Goal: Information Seeking & Learning: Learn about a topic

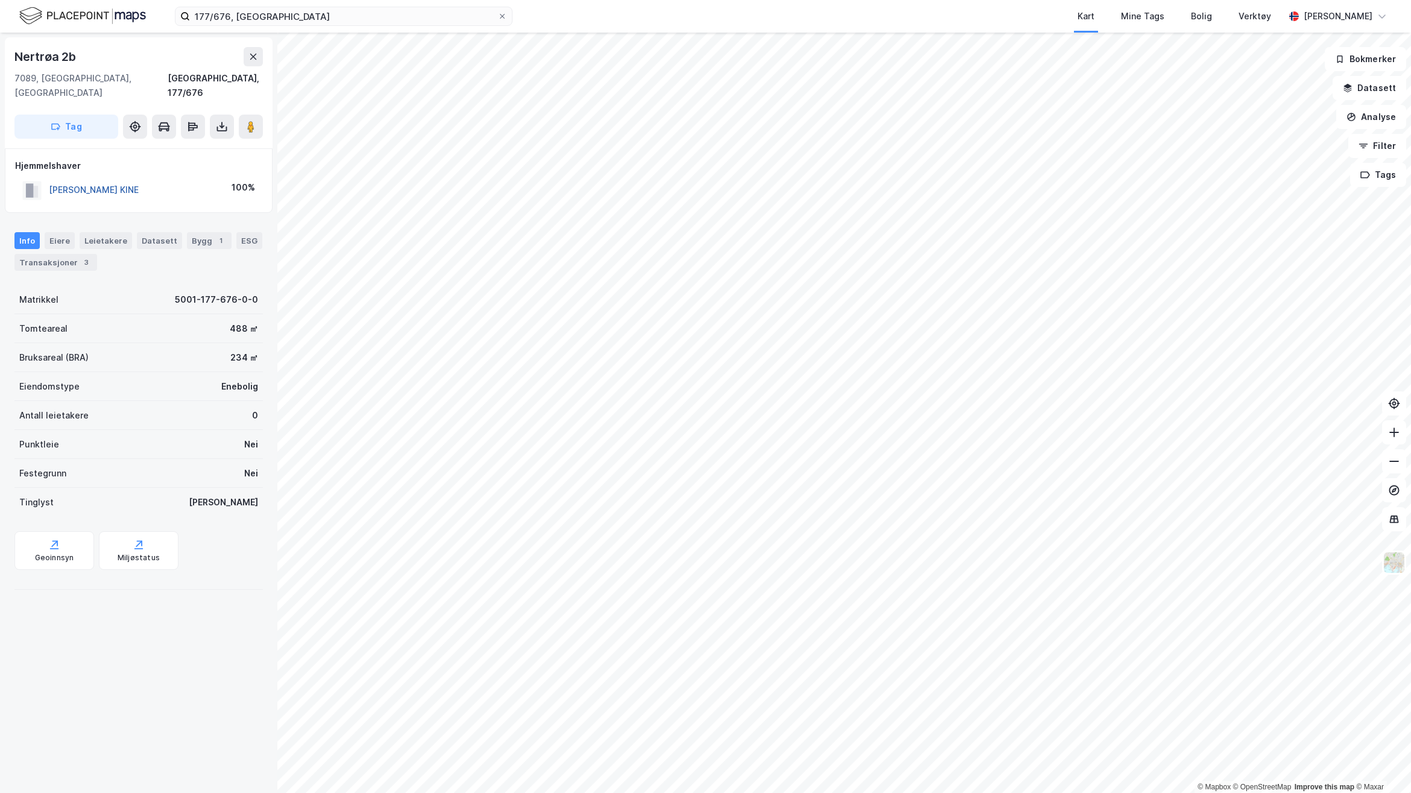
click at [0, 0] on button "[PERSON_NAME] KINE" at bounding box center [0, 0] width 0 height 0
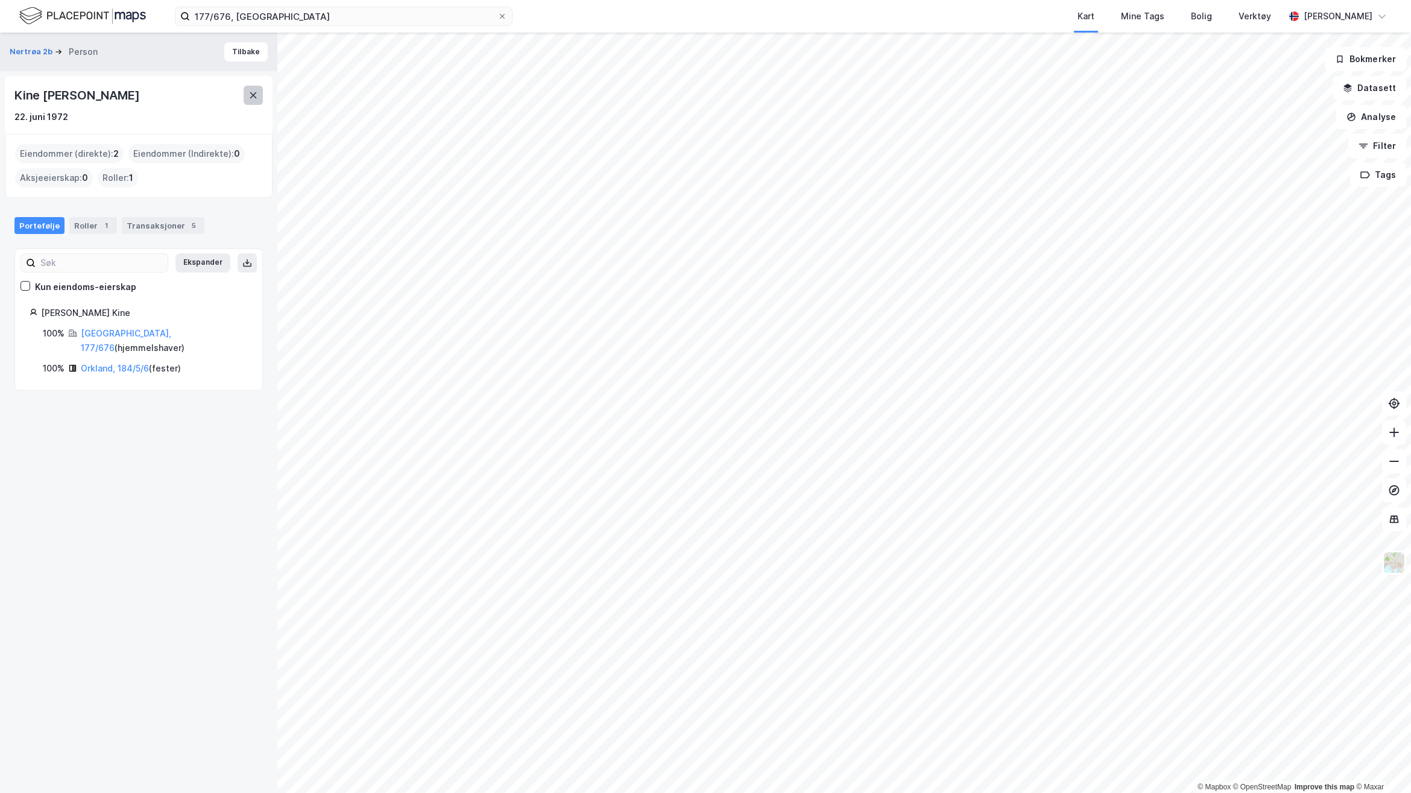
click at [249, 103] on button at bounding box center [253, 95] width 19 height 19
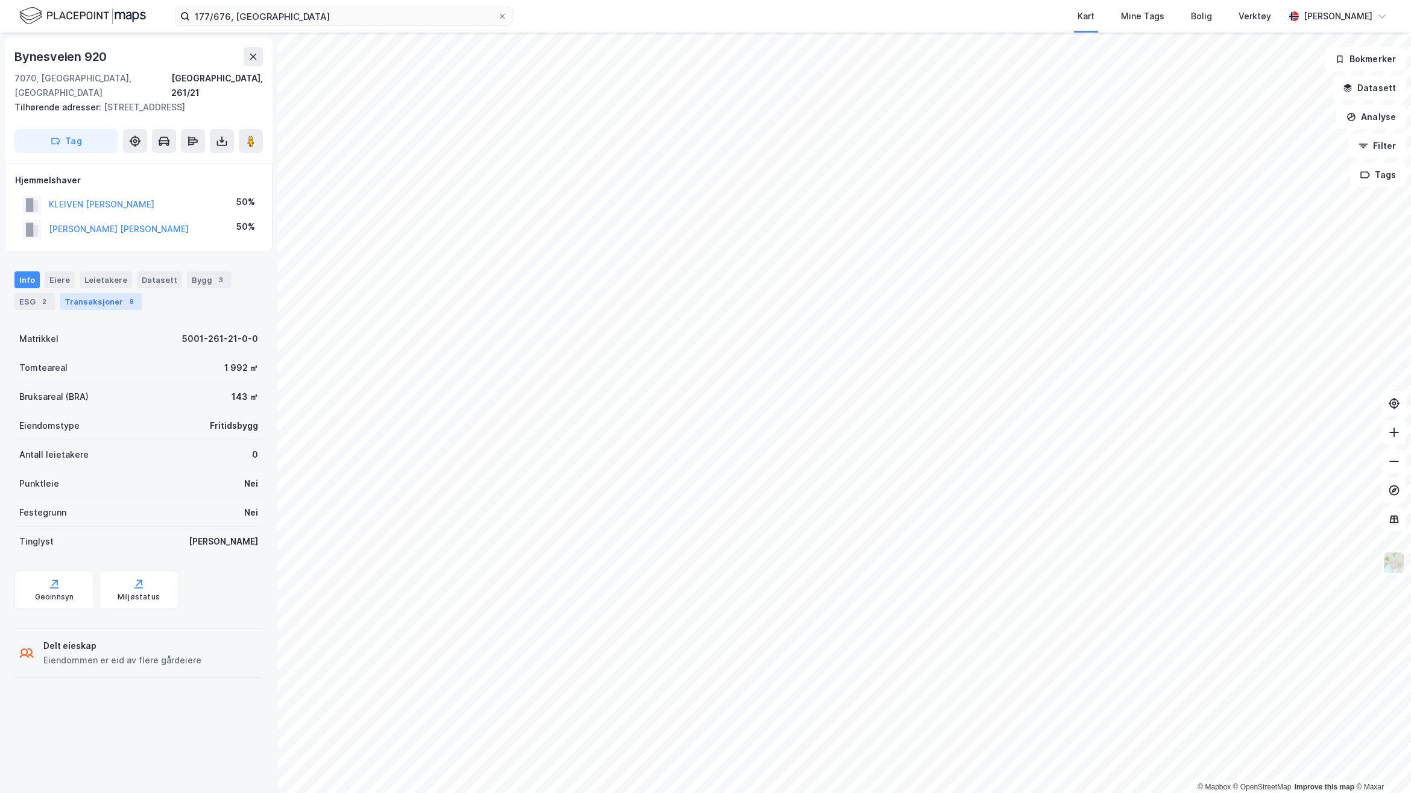
click at [84, 293] on div "Transaksjoner 8" at bounding box center [101, 301] width 83 height 17
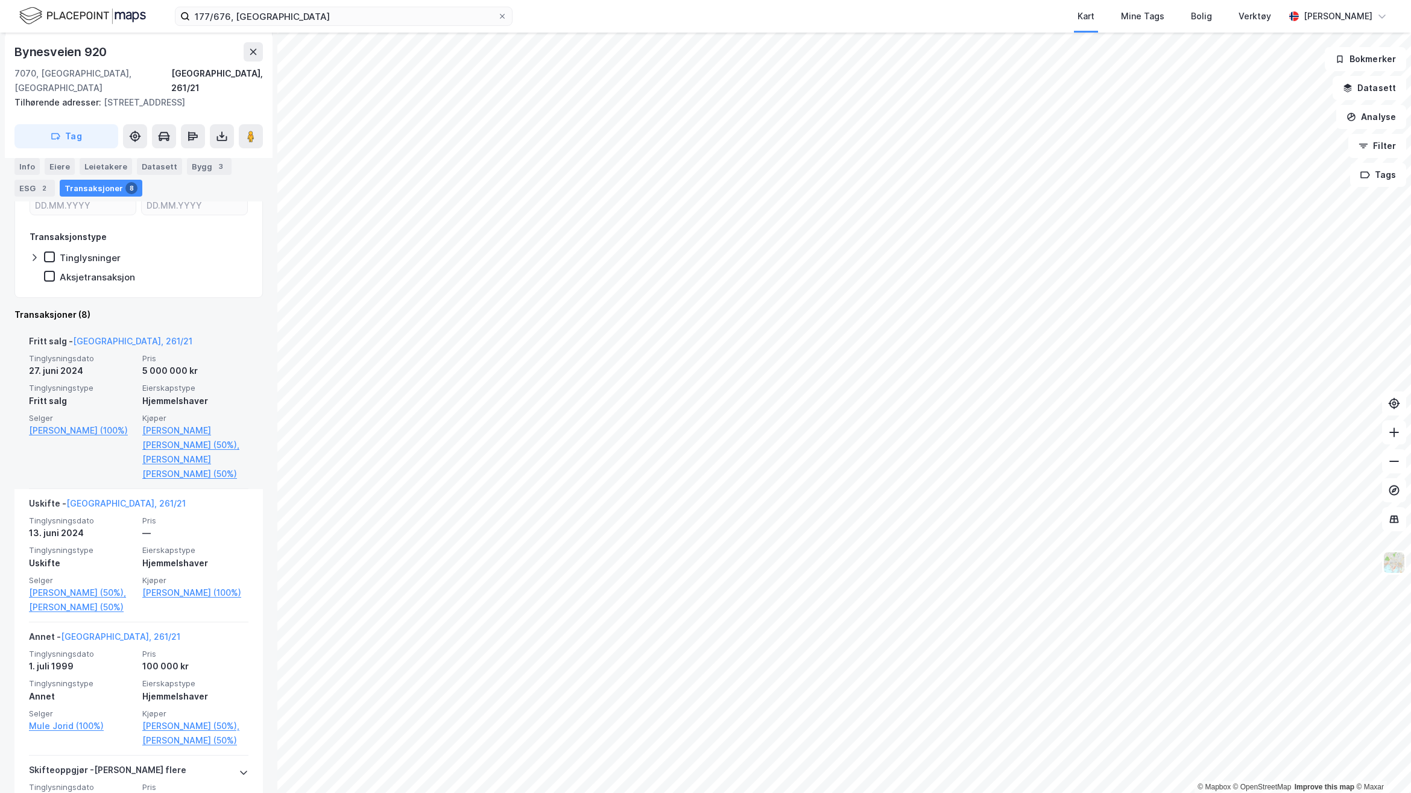
scroll to position [226, 0]
